Goal: Information Seeking & Learning: Learn about a topic

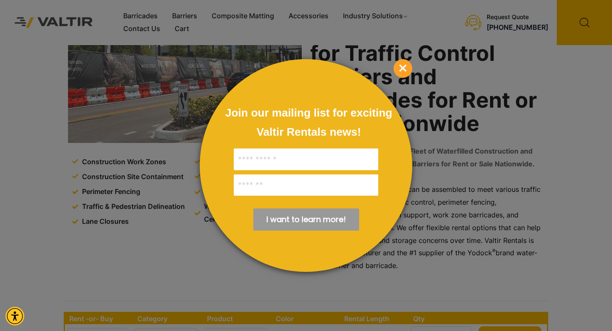
scroll to position [83, 0]
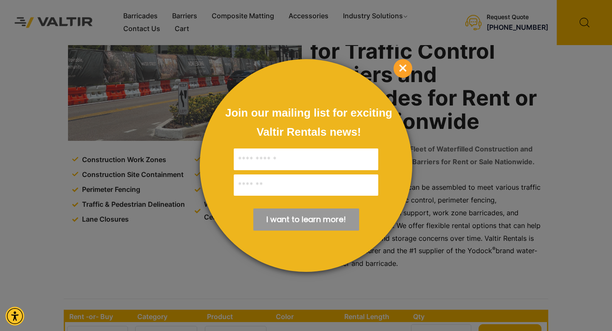
click at [405, 68] on span "×" at bounding box center [402, 68] width 19 height 19
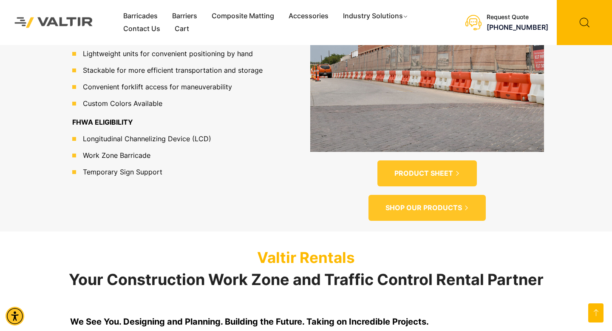
scroll to position [629, 0]
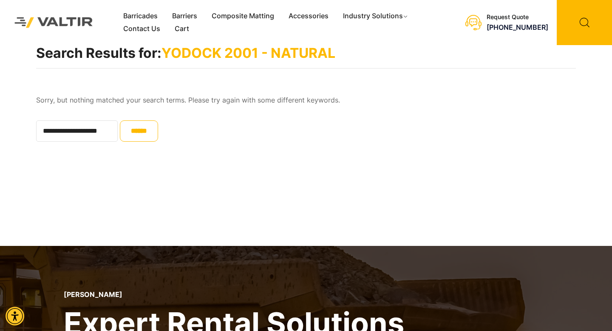
scroll to position [0, 14]
drag, startPoint x: 90, startPoint y: 131, endPoint x: 139, endPoint y: 140, distance: 50.4
click at [139, 139] on form "**********" at bounding box center [306, 130] width 540 height 21
type input "**********"
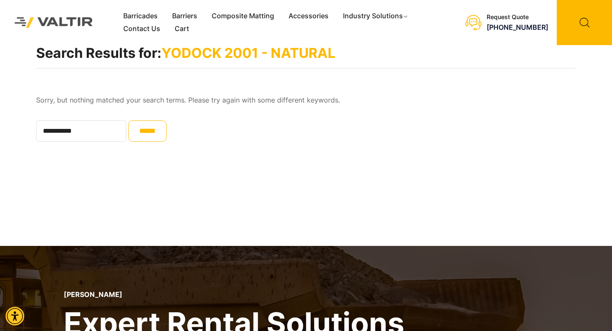
click at [128, 120] on input "******" at bounding box center [147, 130] width 38 height 21
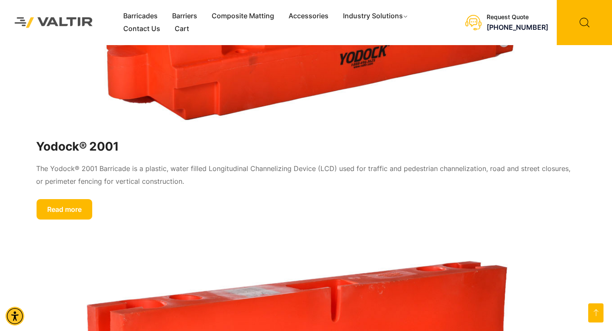
scroll to position [776, 0]
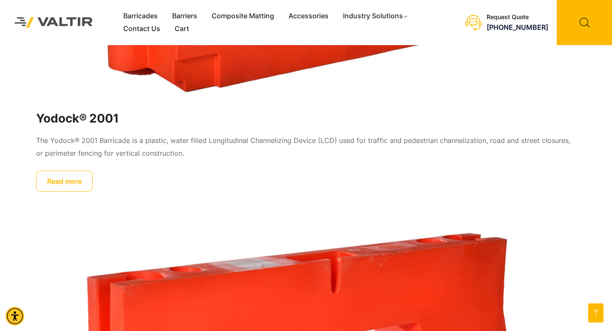
click at [76, 188] on link "Read more" at bounding box center [64, 180] width 56 height 21
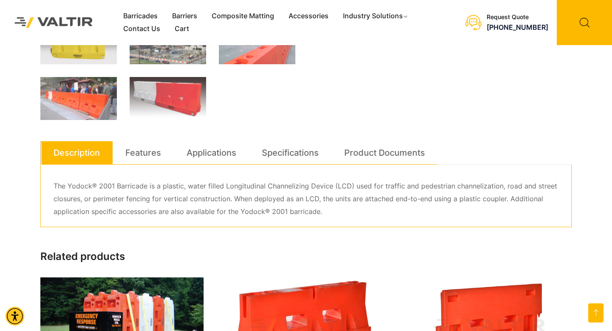
scroll to position [386, 0]
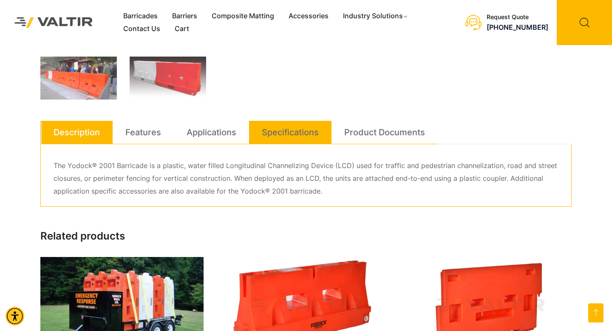
click at [274, 130] on link "Specifications" at bounding box center [290, 132] width 57 height 23
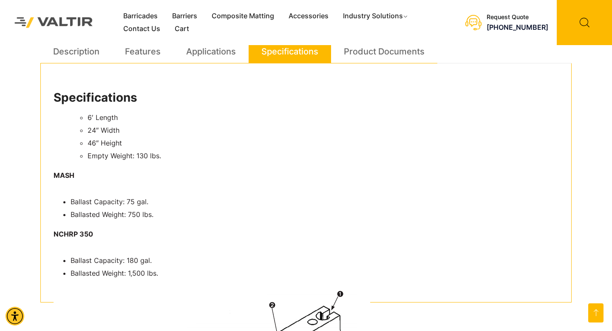
scroll to position [472, 0]
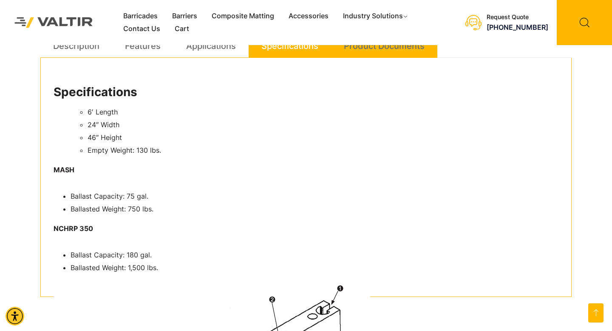
click at [382, 47] on link "Product Documents" at bounding box center [384, 45] width 81 height 23
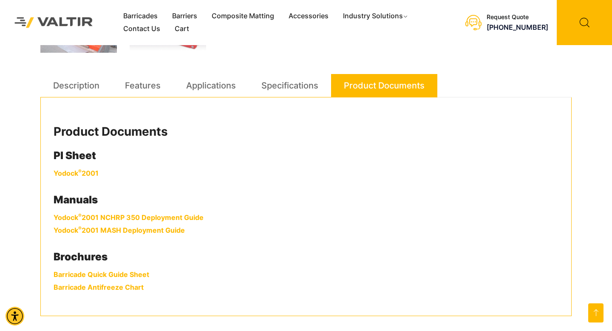
scroll to position [426, 0]
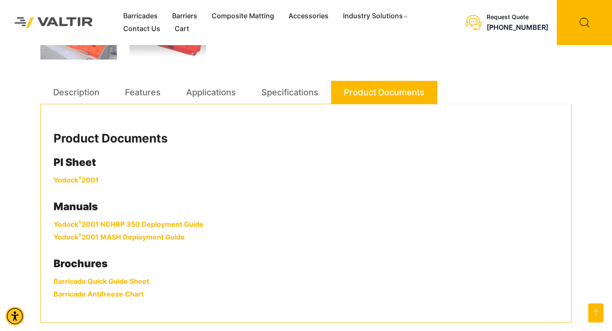
click at [84, 180] on link "Yodock ® 2001" at bounding box center [76, 179] width 45 height 8
